Goal: Check status: Check status

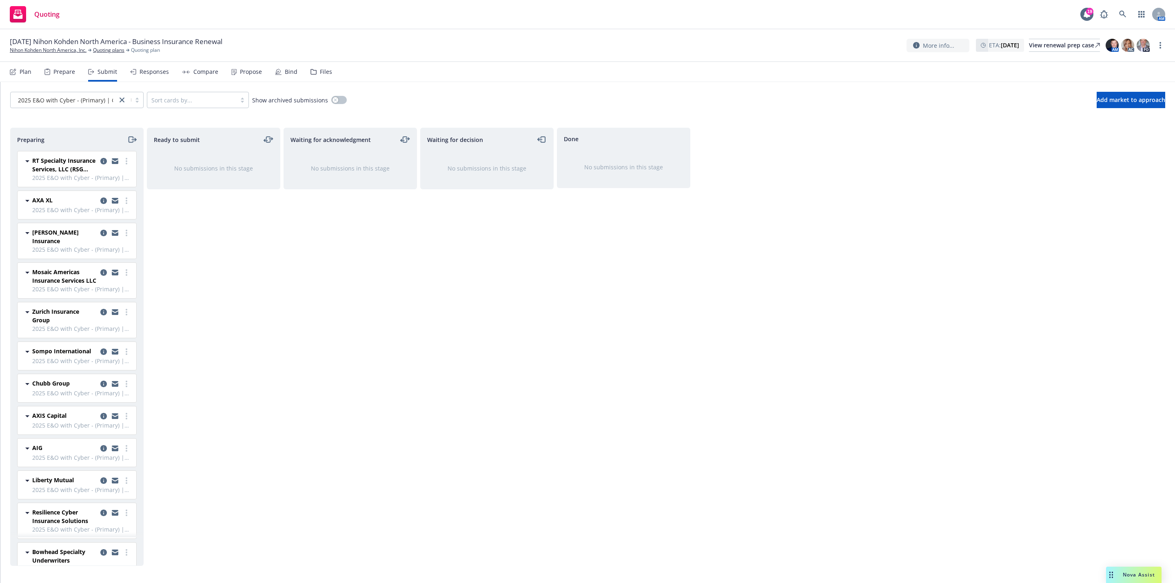
click at [481, 251] on div "Waiting for decision No submissions in this stage" at bounding box center [486, 347] width 133 height 438
click at [653, 300] on div "Done No submissions in this stage" at bounding box center [623, 347] width 133 height 438
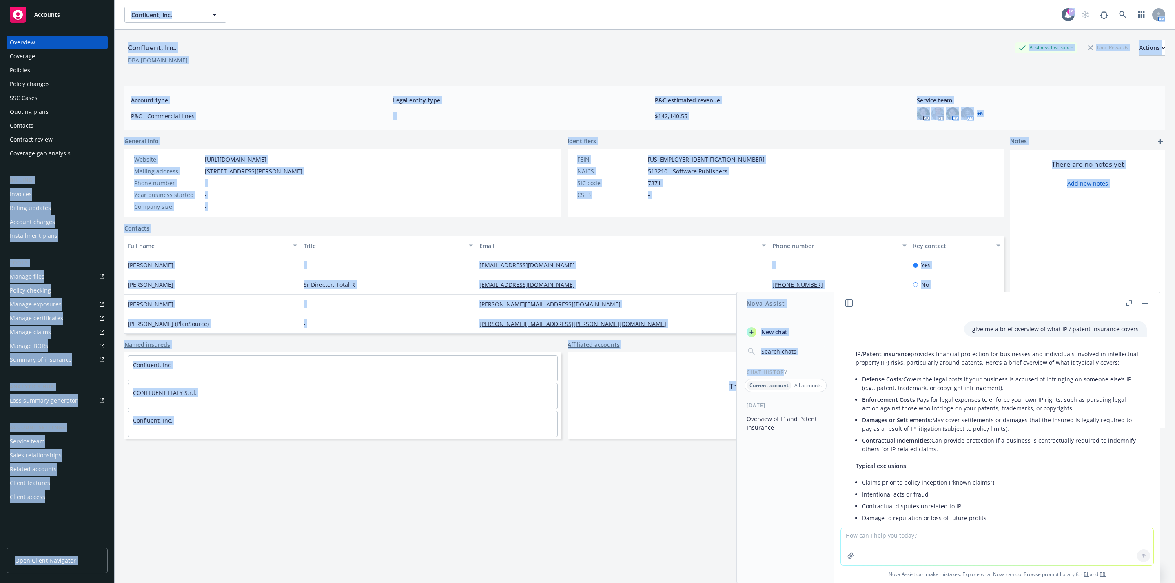
scroll to position [32, 0]
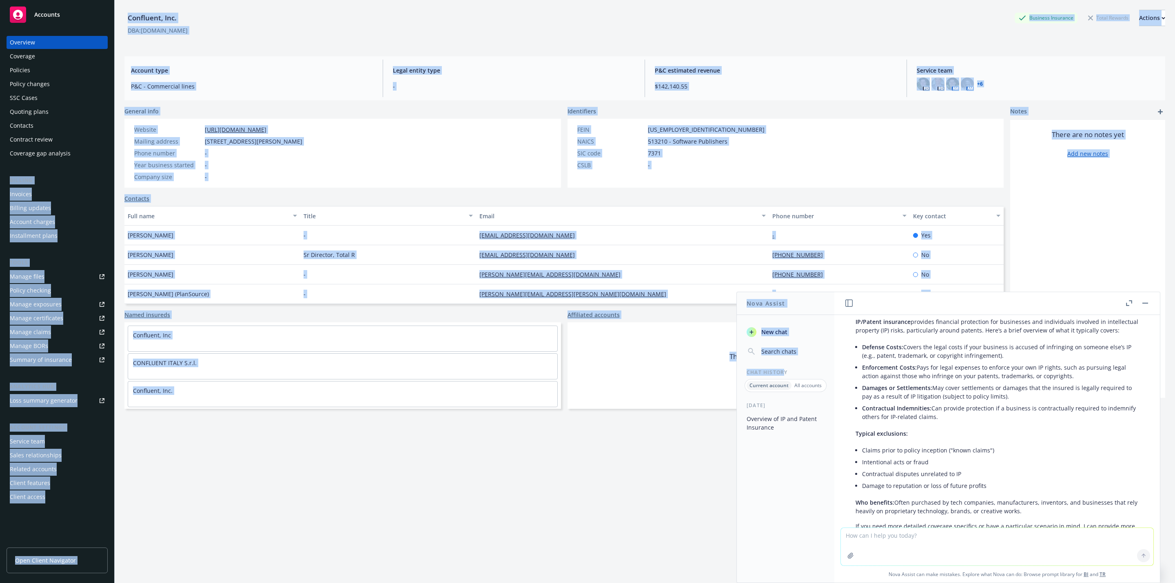
click at [921, 48] on div "Confluent, Inc. Business Insurance Total Rewards Actions DBA: [DOMAIN_NAME]" at bounding box center [644, 25] width 1041 height 50
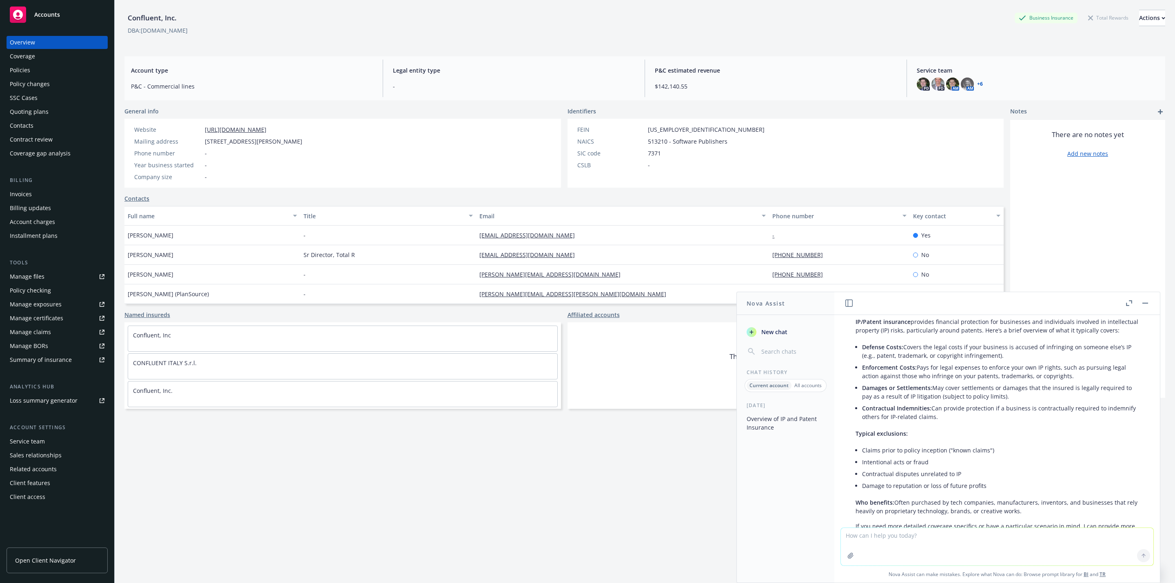
click at [40, 67] on div "Policies" at bounding box center [57, 70] width 95 height 13
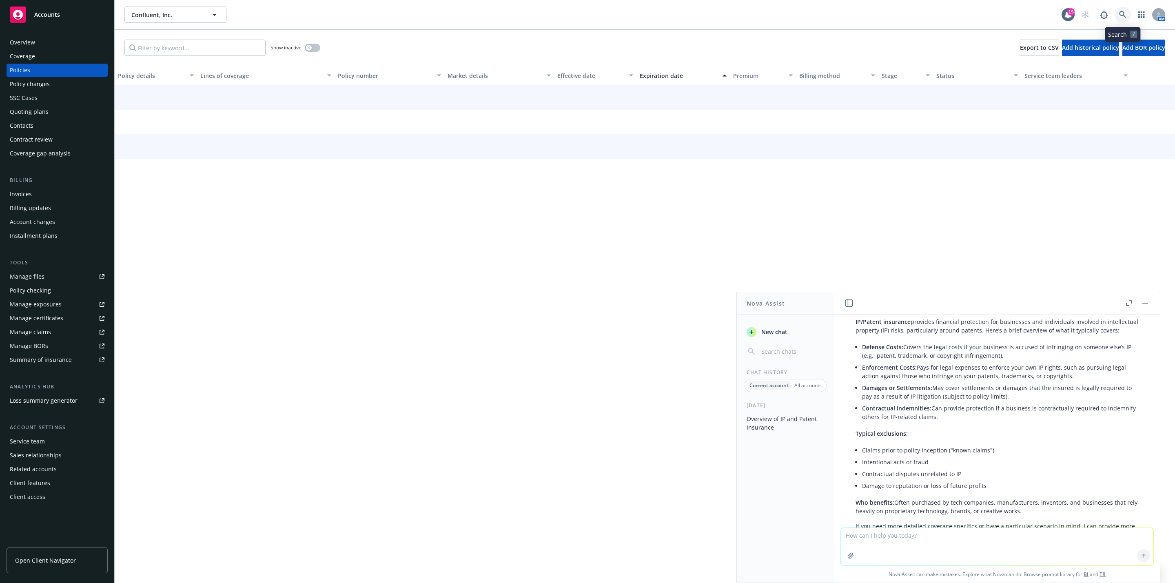
click at [1125, 12] on icon at bounding box center [1122, 14] width 7 height 7
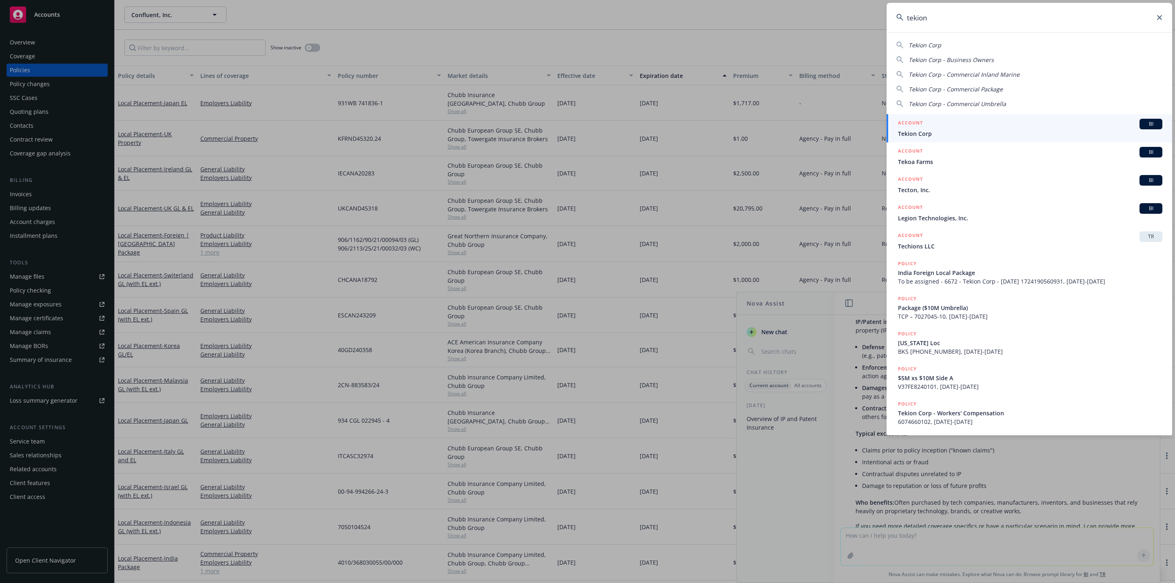
type input "tekion"
click at [930, 130] on span "Tekion Corp" at bounding box center [1030, 133] width 264 height 9
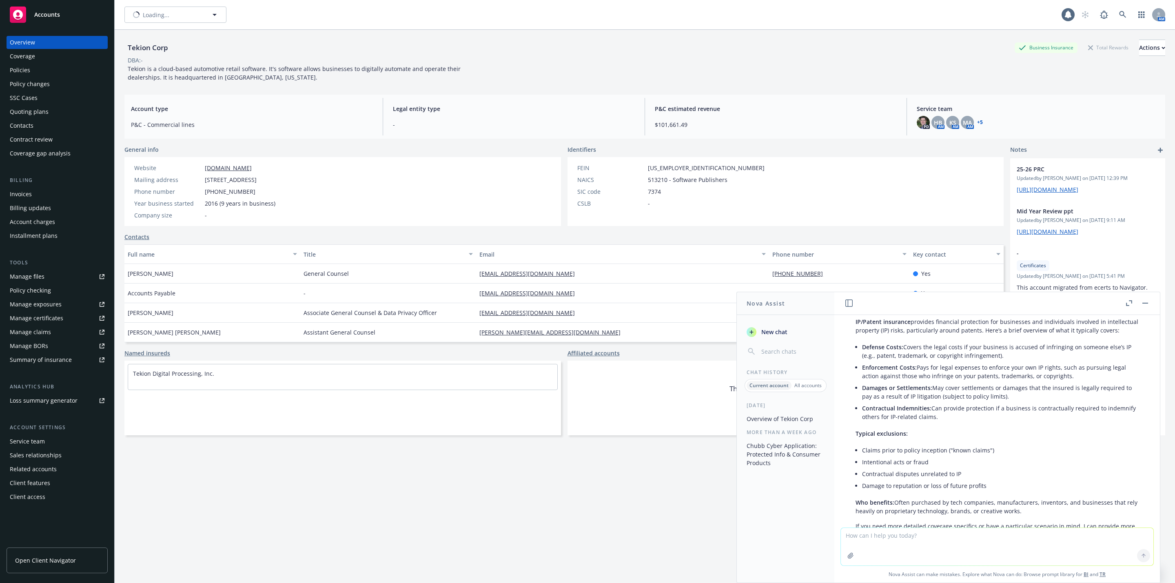
click at [21, 69] on div "Policies" at bounding box center [20, 70] width 20 height 13
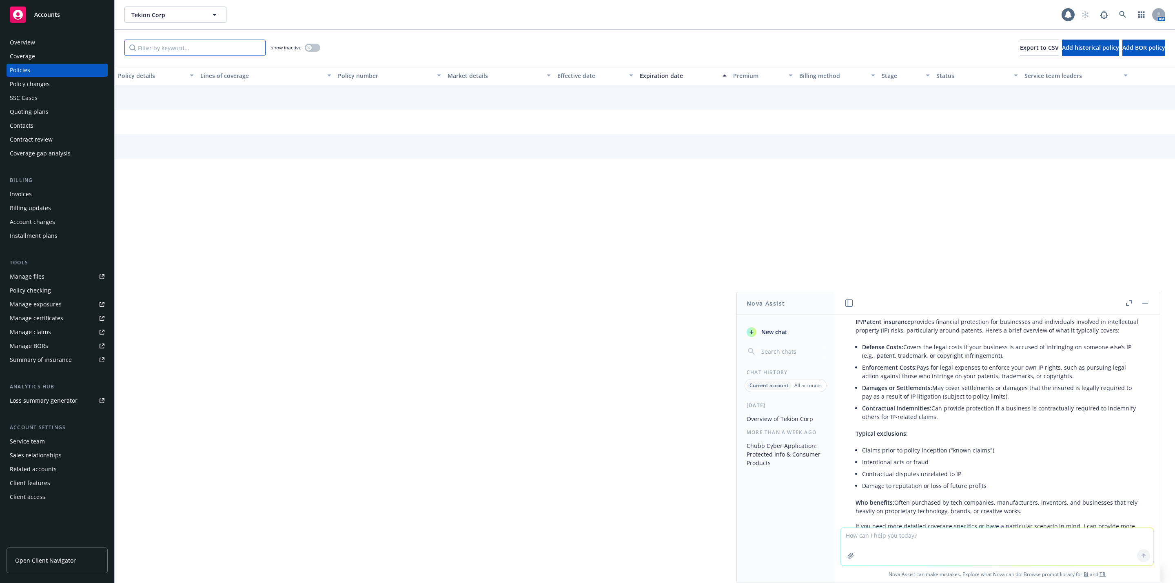
click at [154, 44] on input "Filter by keyword..." at bounding box center [194, 48] width 141 height 16
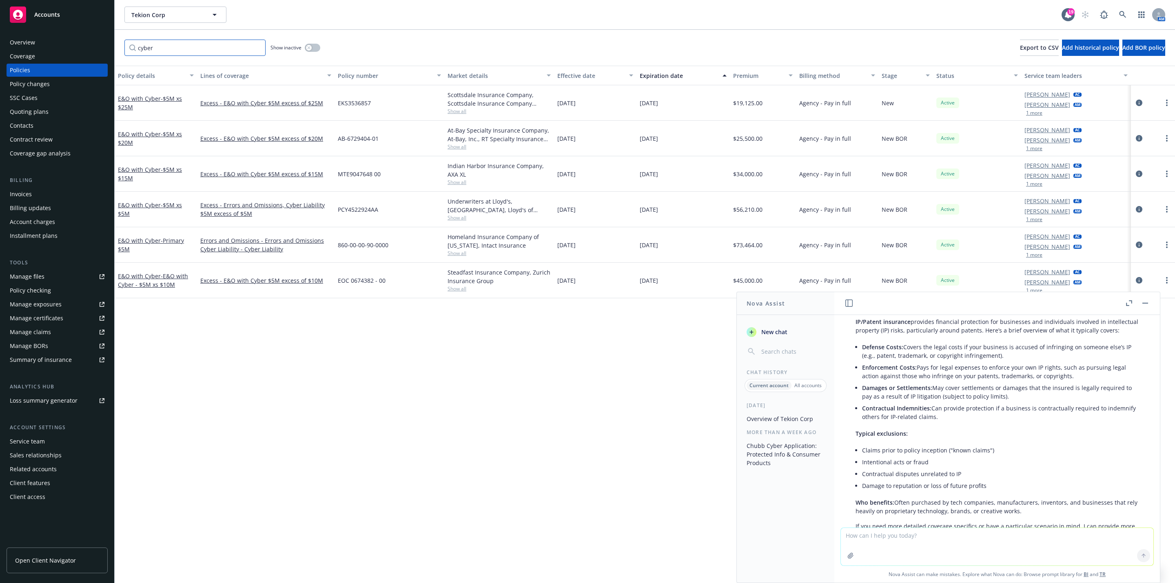
type input "cyber"
click at [1148, 301] on button "button" at bounding box center [1146, 303] width 10 height 10
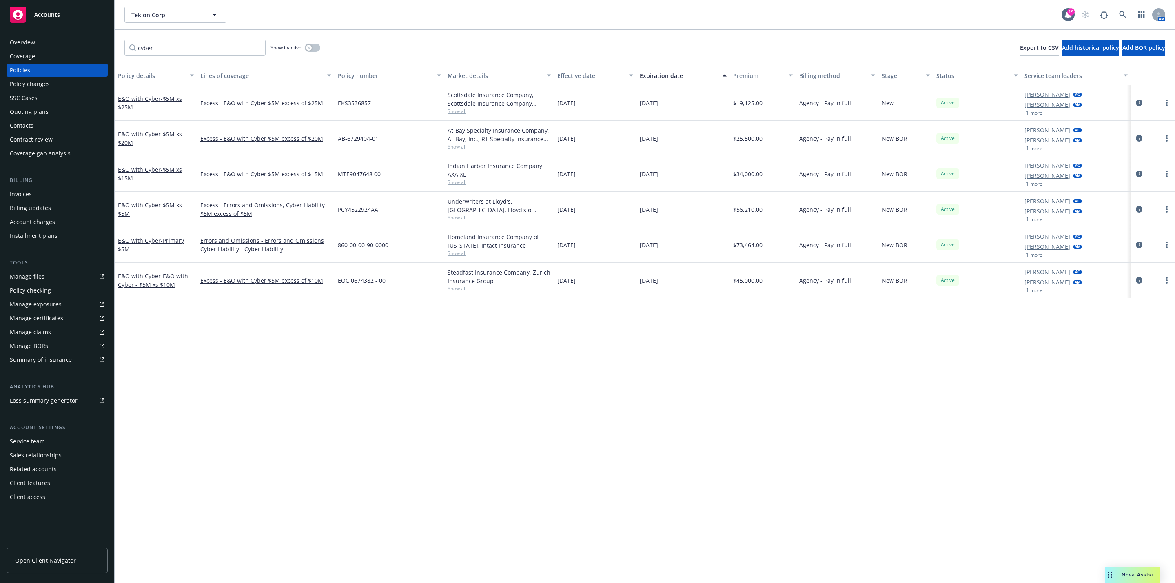
drag, startPoint x: 661, startPoint y: 362, endPoint x: 665, endPoint y: 360, distance: 4.4
click at [664, 360] on div "Policy details Lines of coverage Policy number Market details Effective date Ex…" at bounding box center [645, 324] width 1061 height 517
click at [671, 357] on div "Policy details Lines of coverage Policy number Market details Effective date Ex…" at bounding box center [645, 324] width 1061 height 517
drag, startPoint x: 732, startPoint y: 244, endPoint x: 765, endPoint y: 242, distance: 33.1
click at [765, 242] on div "$73,464.00" at bounding box center [763, 245] width 66 height 36
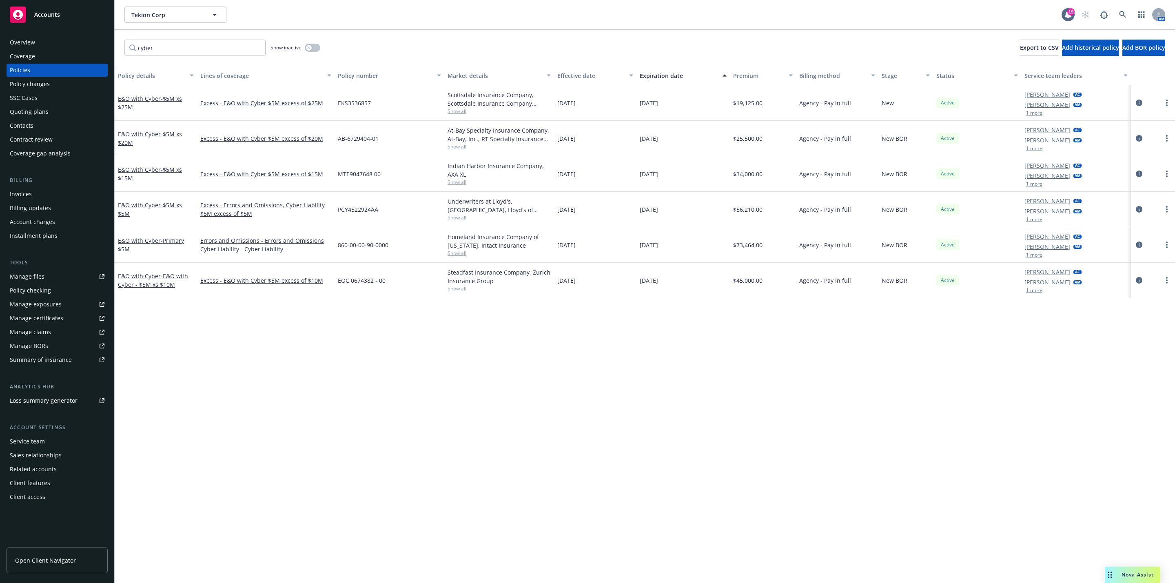
click at [796, 380] on div "Policy details Lines of coverage Policy number Market details Effective date Ex…" at bounding box center [645, 324] width 1061 height 517
drag, startPoint x: 735, startPoint y: 207, endPoint x: 758, endPoint y: 210, distance: 23.0
click at [771, 207] on div "$56,210.00" at bounding box center [763, 210] width 66 height 36
click at [749, 453] on div "Policy details Lines of coverage Policy number Market details Effective date Ex…" at bounding box center [645, 324] width 1061 height 517
click at [694, 442] on div "Policy details Lines of coverage Policy number Market details Effective date Ex…" at bounding box center [645, 324] width 1061 height 517
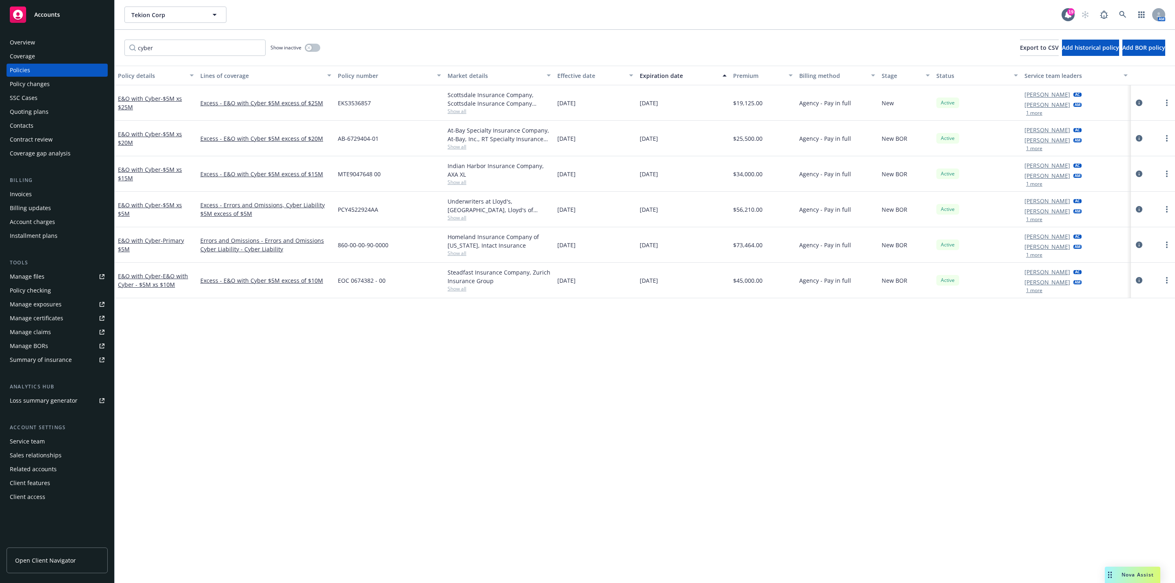
click at [714, 453] on div "Policy details Lines of coverage Policy number Market details Effective date Ex…" at bounding box center [645, 324] width 1061 height 517
drag, startPoint x: 350, startPoint y: 415, endPoint x: 346, endPoint y: 420, distance: 6.1
click at [350, 415] on div "Policy details Lines of coverage Policy number Market details Effective date Ex…" at bounding box center [645, 324] width 1061 height 517
click at [51, 115] on div "Quoting plans" at bounding box center [57, 111] width 95 height 13
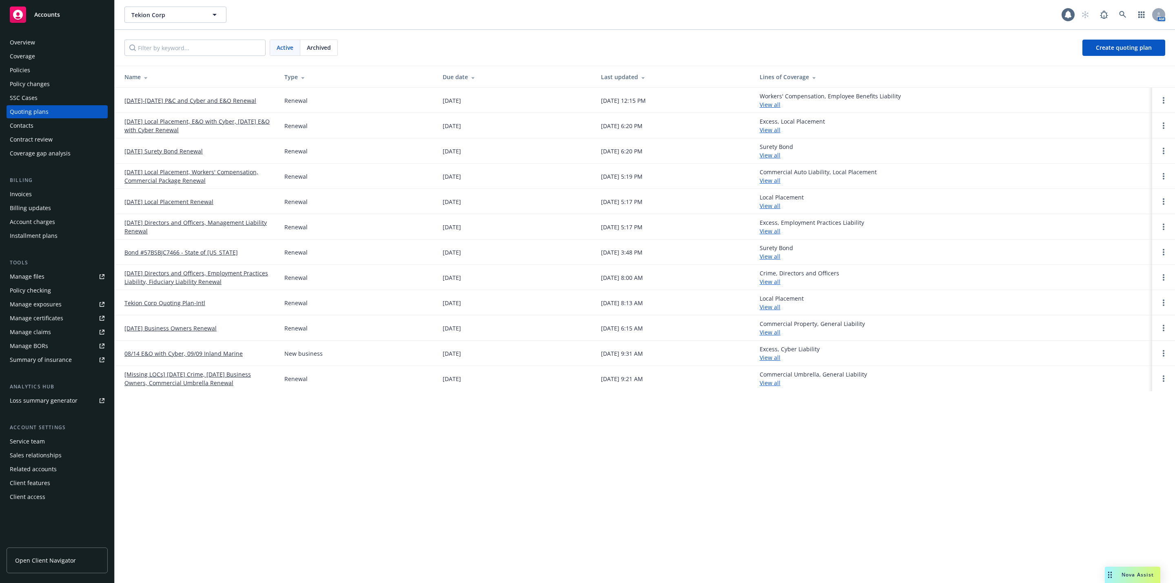
click at [168, 95] on td "[DATE]-[DATE] P&C and Cyber and E&O Renewal" at bounding box center [196, 100] width 163 height 25
click at [168, 101] on link "[DATE]-[DATE] P&C and Cyber and E&O Renewal" at bounding box center [190, 100] width 132 height 9
